Goal: Check status: Check status

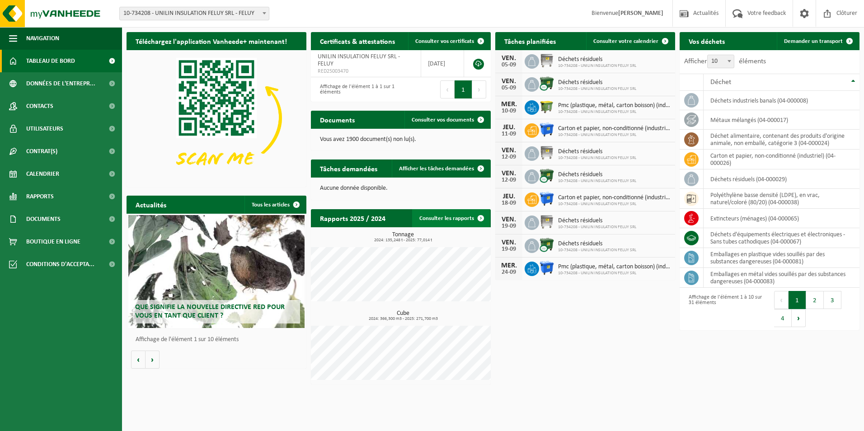
click at [453, 222] on link "Consulter les rapports" at bounding box center [451, 218] width 78 height 18
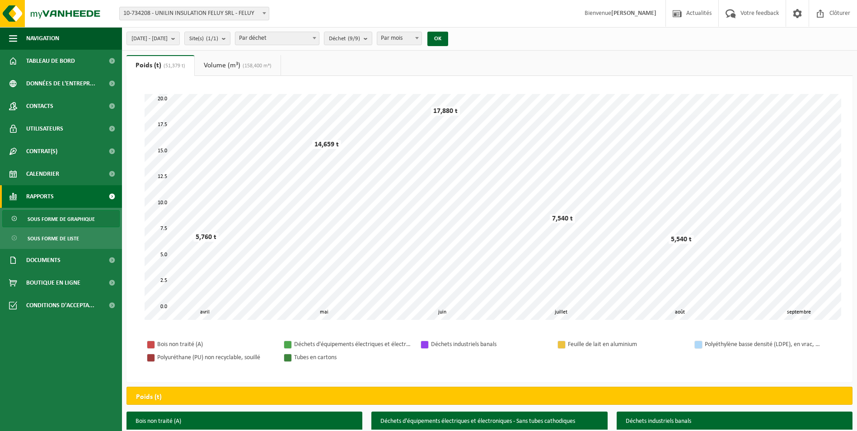
click at [422, 42] on span at bounding box center [416, 38] width 9 height 12
select select "3"
click at [448, 41] on button "OK" at bounding box center [437, 39] width 21 height 14
click at [179, 39] on b "submit" at bounding box center [175, 38] width 8 height 13
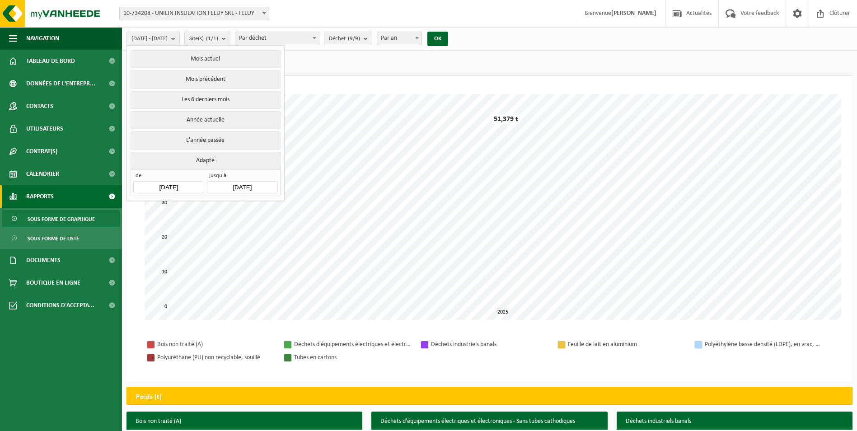
click at [183, 186] on input "2025-04-01" at bounding box center [168, 187] width 70 height 12
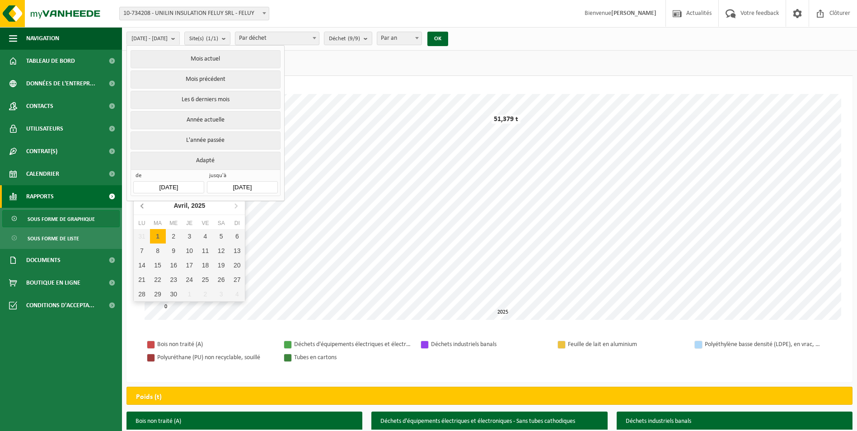
click at [142, 208] on icon at bounding box center [143, 205] width 14 height 14
click at [142, 207] on icon at bounding box center [142, 206] width 2 height 5
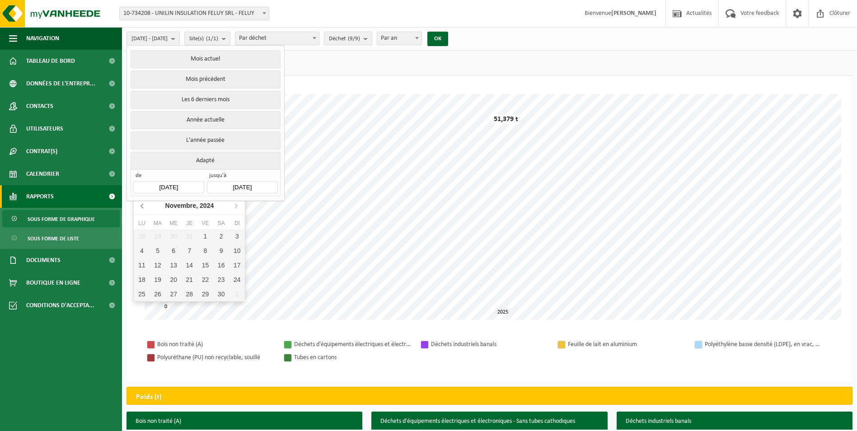
click at [142, 207] on icon at bounding box center [142, 206] width 2 height 5
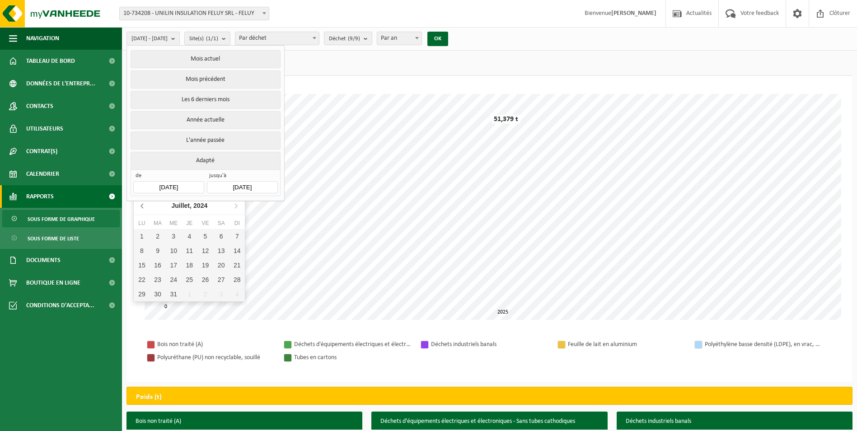
click at [142, 207] on icon at bounding box center [142, 206] width 2 height 5
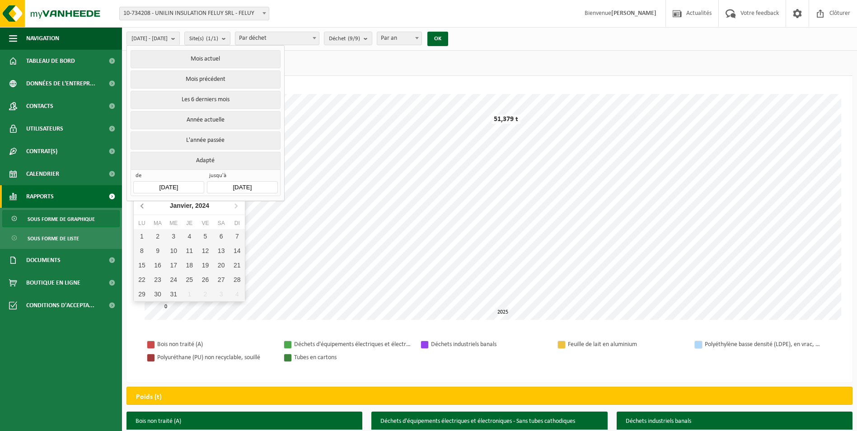
click at [142, 207] on icon at bounding box center [142, 206] width 2 height 5
click at [235, 206] on icon at bounding box center [236, 205] width 14 height 14
click at [192, 208] on div "Janvier, 2024" at bounding box center [189, 205] width 47 height 14
click at [162, 227] on div "Jan" at bounding box center [152, 224] width 37 height 19
click at [246, 325] on div "Patientez Le téléchargement est un peu long en raison de la grande quantité de …" at bounding box center [490, 207] width 708 height 244
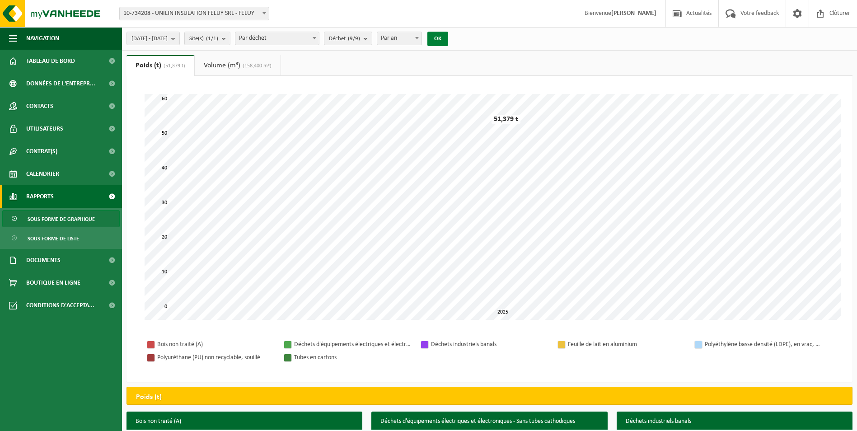
click at [448, 39] on button "OK" at bounding box center [437, 39] width 21 height 14
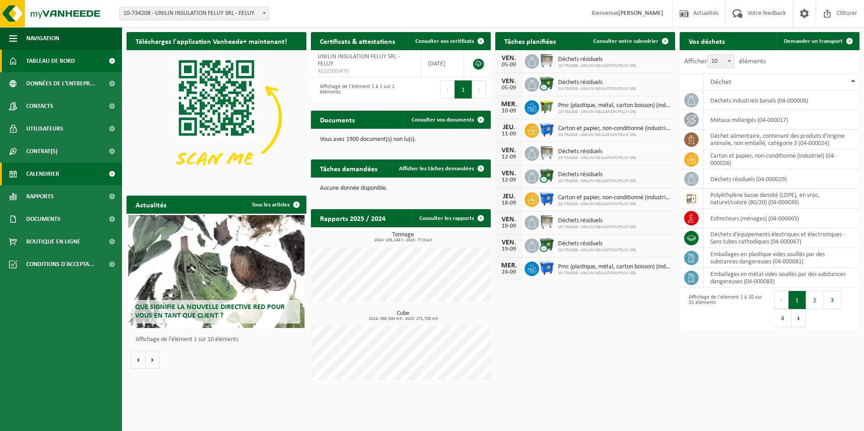
click at [45, 170] on span "Calendrier" at bounding box center [42, 174] width 33 height 23
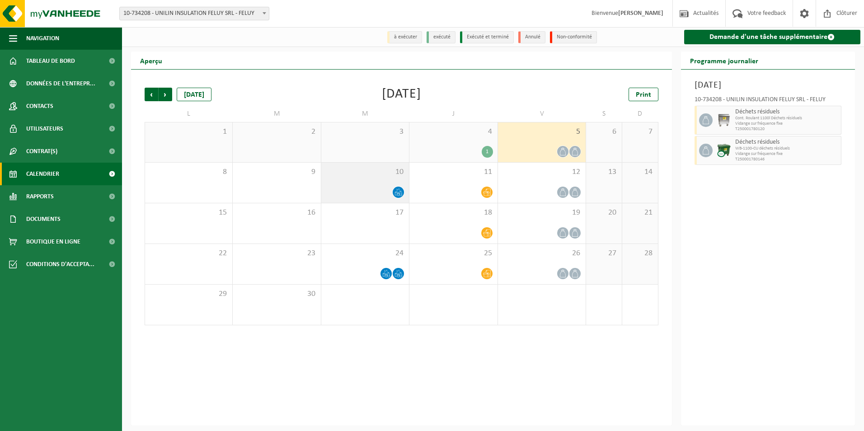
click at [399, 196] on icon at bounding box center [399, 194] width 2 height 3
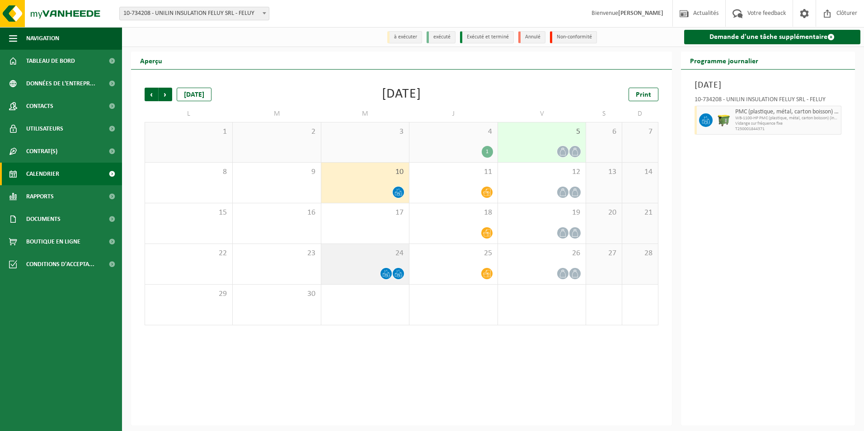
click at [391, 276] on span at bounding box center [385, 273] width 11 height 11
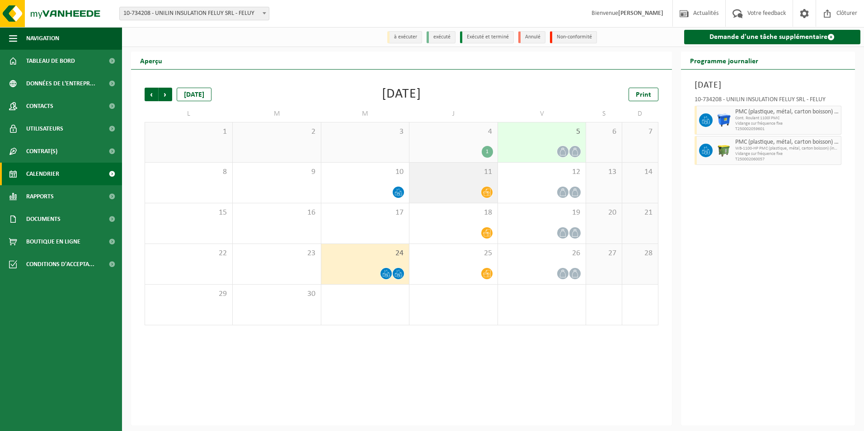
click at [485, 195] on icon at bounding box center [487, 192] width 8 height 8
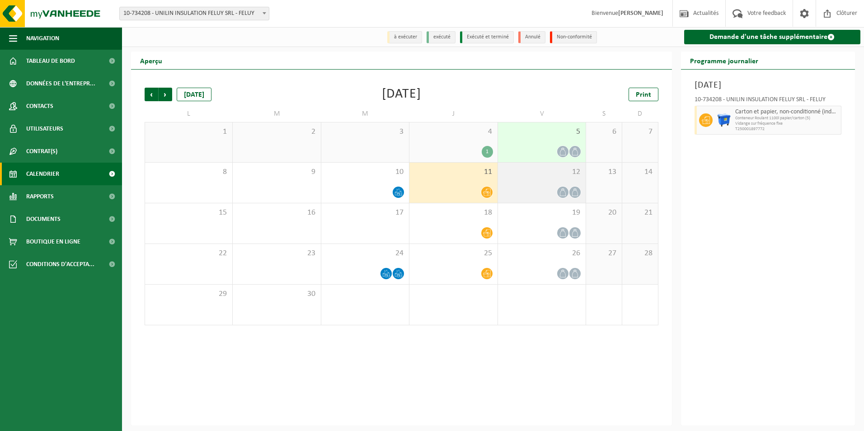
click at [561, 195] on icon at bounding box center [563, 192] width 8 height 8
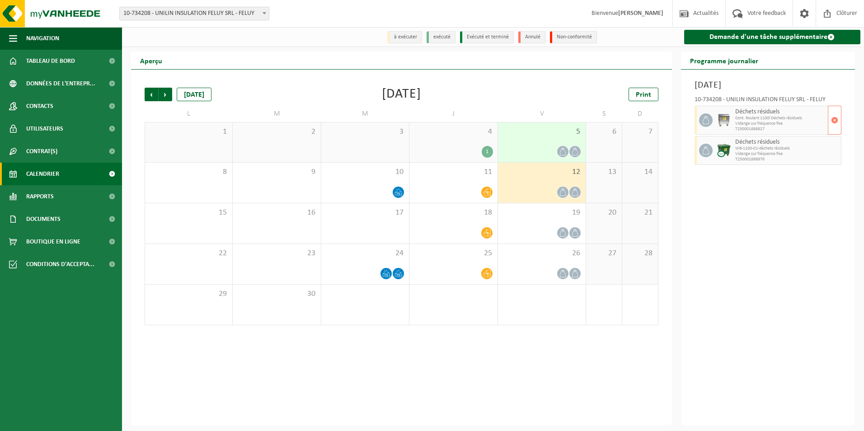
click at [736, 123] on span "Vidange sur fréquence fixe" at bounding box center [780, 123] width 91 height 5
click at [576, 231] on icon at bounding box center [575, 233] width 8 height 8
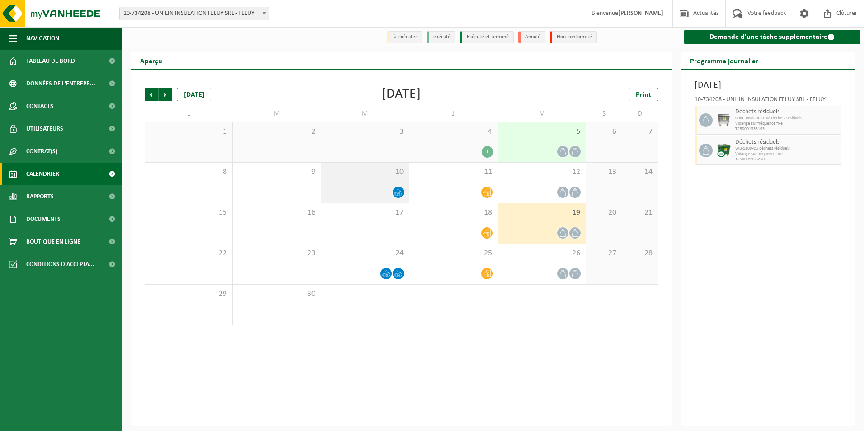
click at [399, 191] on icon at bounding box center [398, 192] width 8 height 8
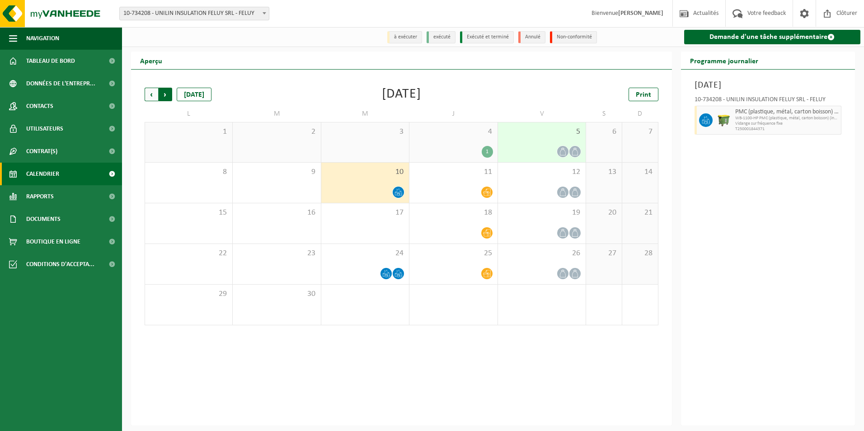
click at [152, 96] on span "Précédent" at bounding box center [152, 95] width 14 height 14
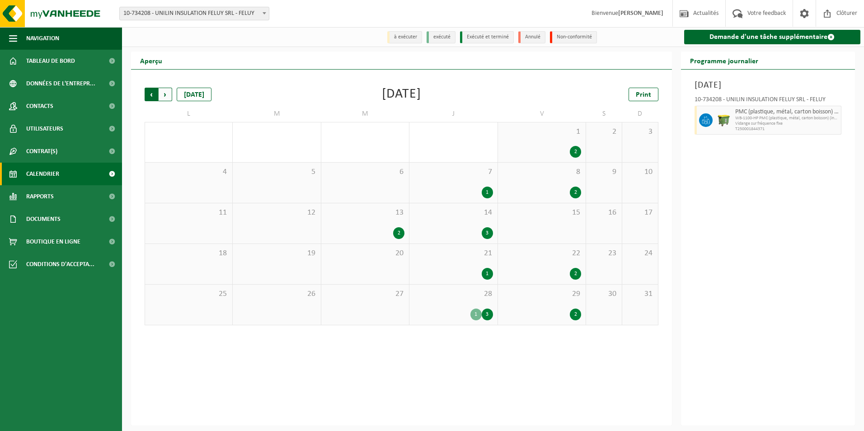
click at [166, 98] on span "Suivant" at bounding box center [166, 95] width 14 height 14
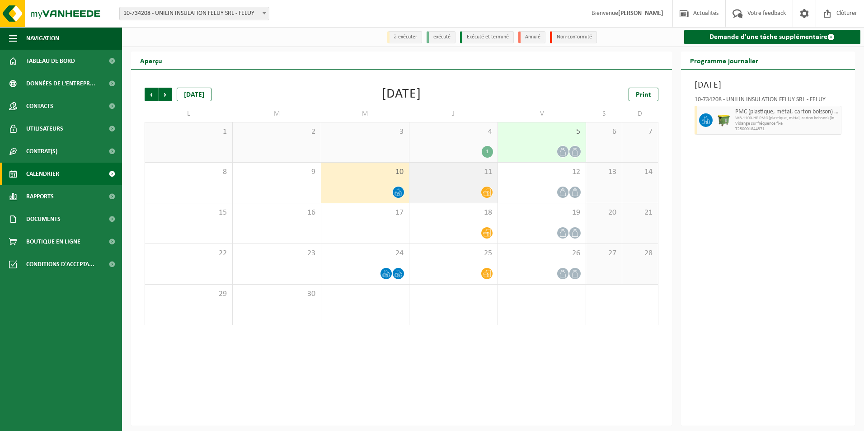
click at [484, 193] on icon at bounding box center [487, 192] width 8 height 7
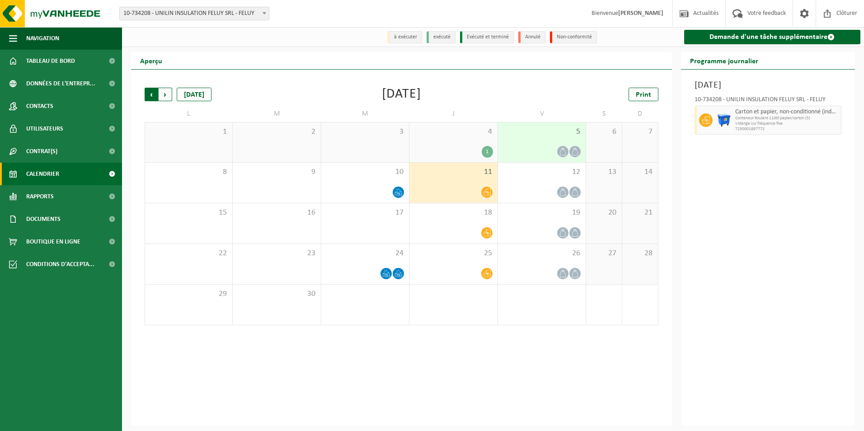
click at [166, 98] on span "Suivant" at bounding box center [166, 95] width 14 height 14
